Goal: Find specific page/section: Find specific page/section

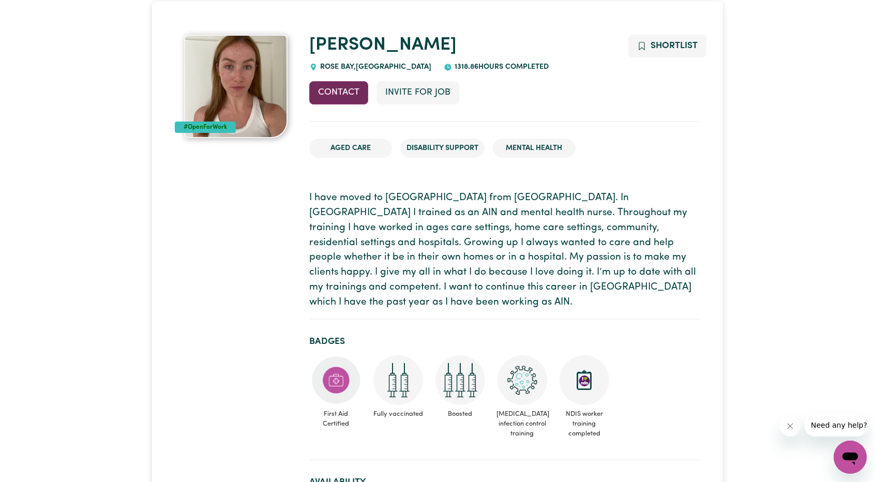
scroll to position [103, 0]
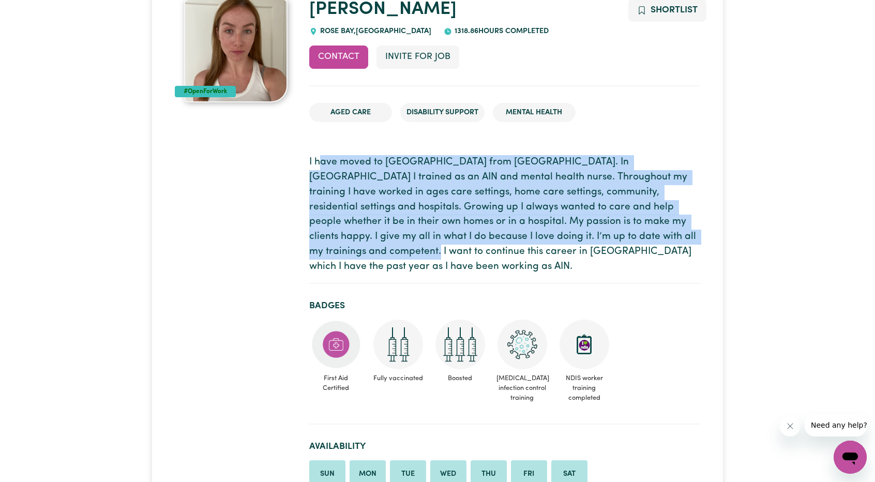
drag, startPoint x: 318, startPoint y: 156, endPoint x: 619, endPoint y: 237, distance: 312.0
click at [619, 237] on p "I have moved to Australia from Ireland. In Ireland I trained as an AIN and ment…" at bounding box center [504, 214] width 391 height 119
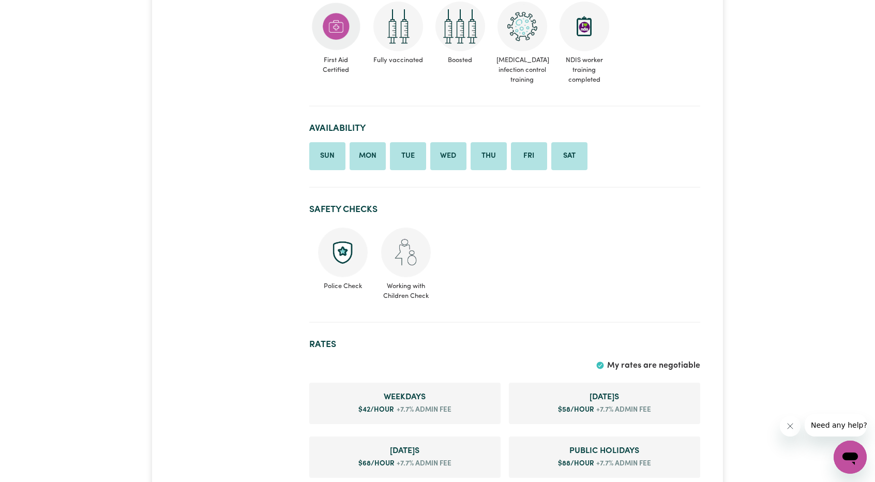
scroll to position [155, 0]
